Goal: Answer question/provide support: Answer question/provide support

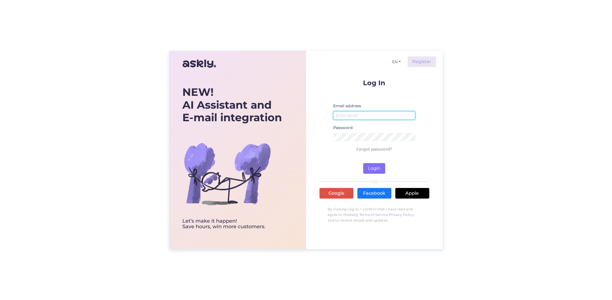
type input "[EMAIL_ADDRESS][DOMAIN_NAME]"
click at [371, 167] on button "Login" at bounding box center [374, 168] width 22 height 11
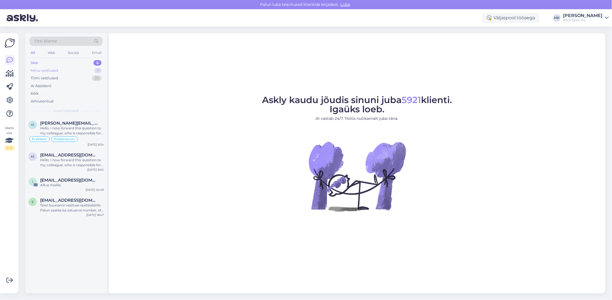
click at [65, 68] on div "Minu vestlused 1" at bounding box center [66, 71] width 73 height 8
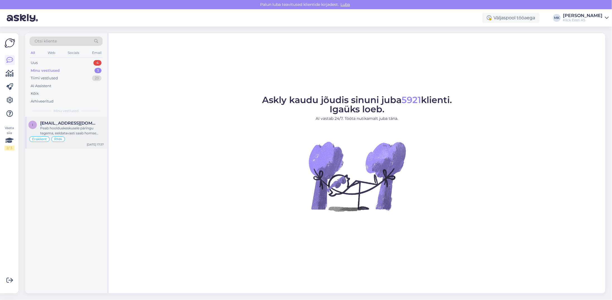
click at [73, 132] on div "Peab hoolduskeskusele päringu tegema, eeldatavasti saab homse jooksul täpsema i…" at bounding box center [72, 131] width 64 height 10
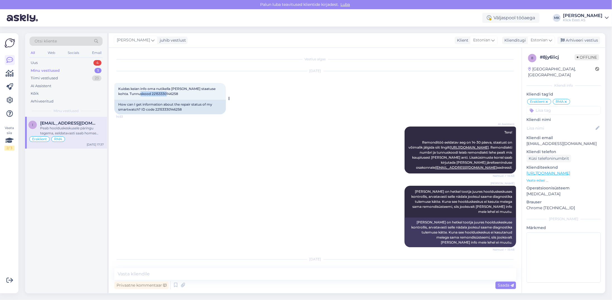
drag, startPoint x: 169, startPoint y: 93, endPoint x: 141, endPoint y: 95, distance: 28.2
click at [141, 95] on div "Kuidas keian info oma nutikella [PERSON_NAME] staatuse kohta. Tunnuskood 221533…" at bounding box center [170, 91] width 112 height 17
copy span "22153330146258"
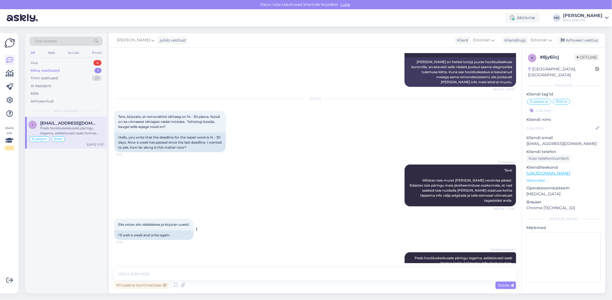
scroll to position [167, 0]
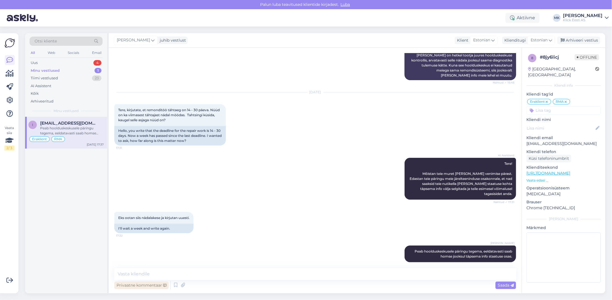
click at [145, 285] on div "Privaatne kommentaar" at bounding box center [141, 285] width 54 height 8
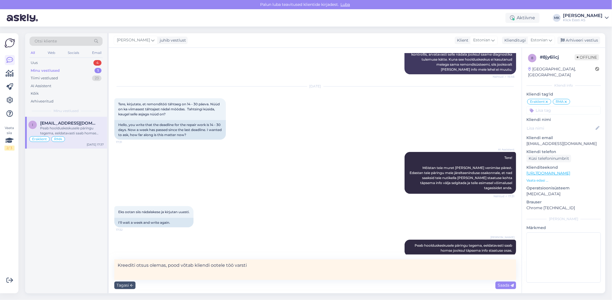
scroll to position [175, 0]
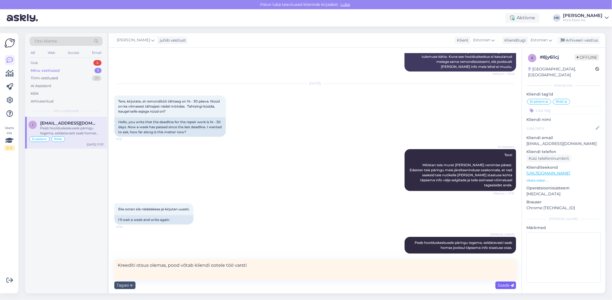
type textarea "Kreediti otsus olemas, pood võtab kliendi ootele töö varsti"
click at [504, 283] on span "Saada" at bounding box center [506, 284] width 16 height 5
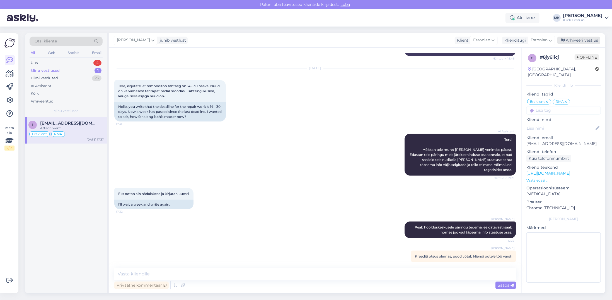
click at [582, 42] on div "Arhiveeri vestlus" at bounding box center [579, 41] width 43 height 8
